Goal: Navigation & Orientation: Find specific page/section

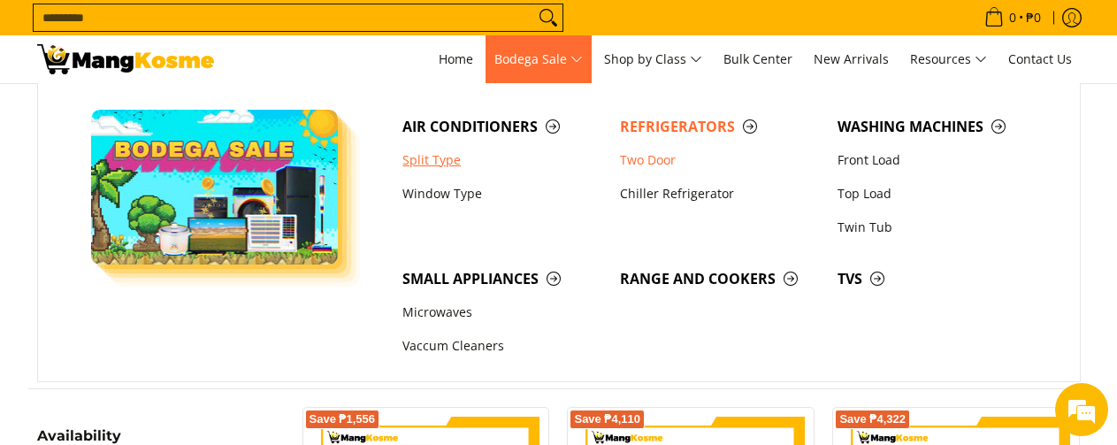
click at [441, 163] on link "Split Type" at bounding box center [503, 160] width 218 height 34
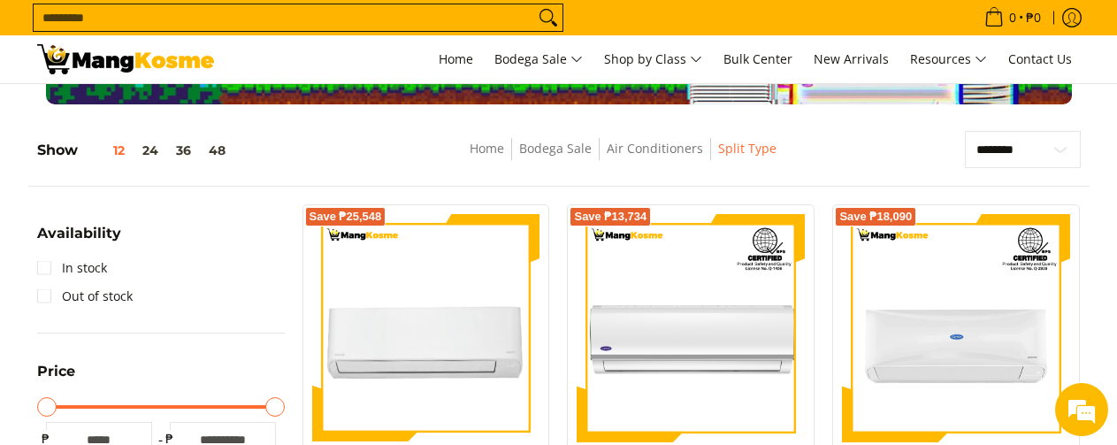
scroll to position [88, 0]
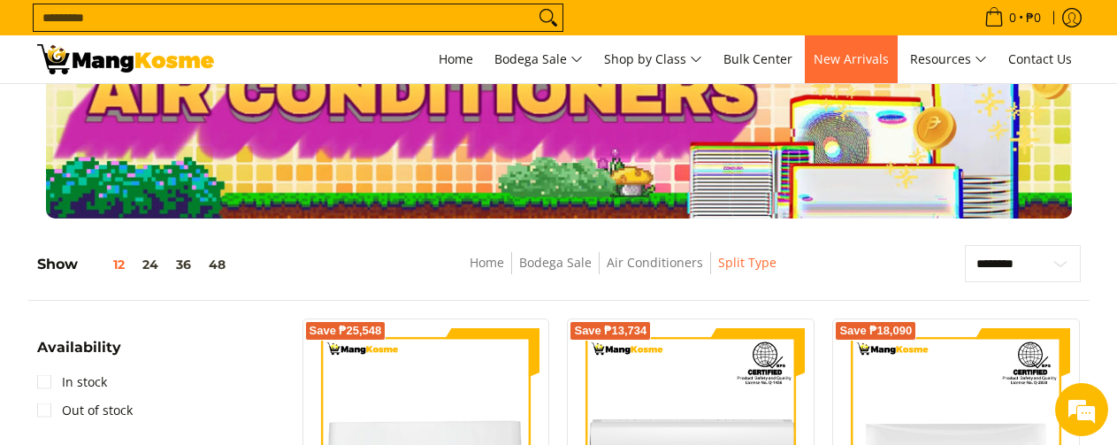
click at [841, 60] on span "New Arrivals" at bounding box center [851, 58] width 75 height 17
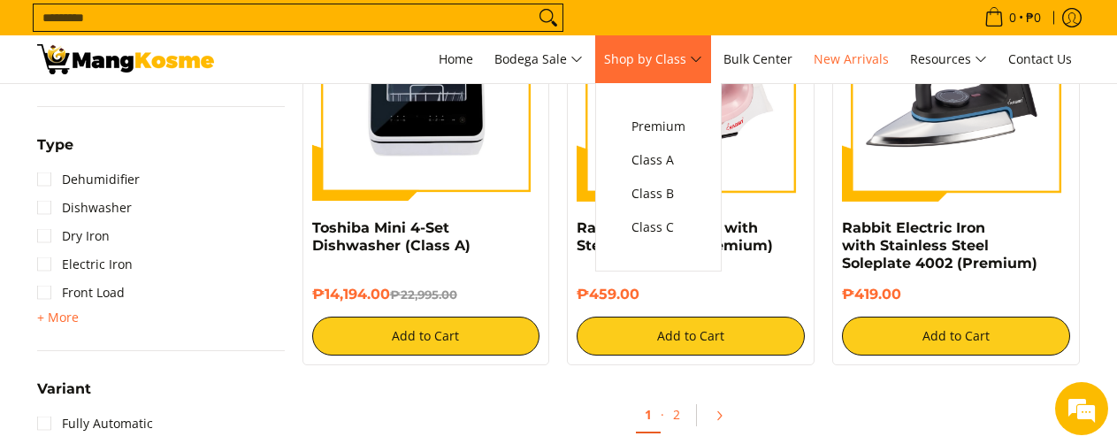
scroll to position [1681, 0]
